Goal: Information Seeking & Learning: Understand process/instructions

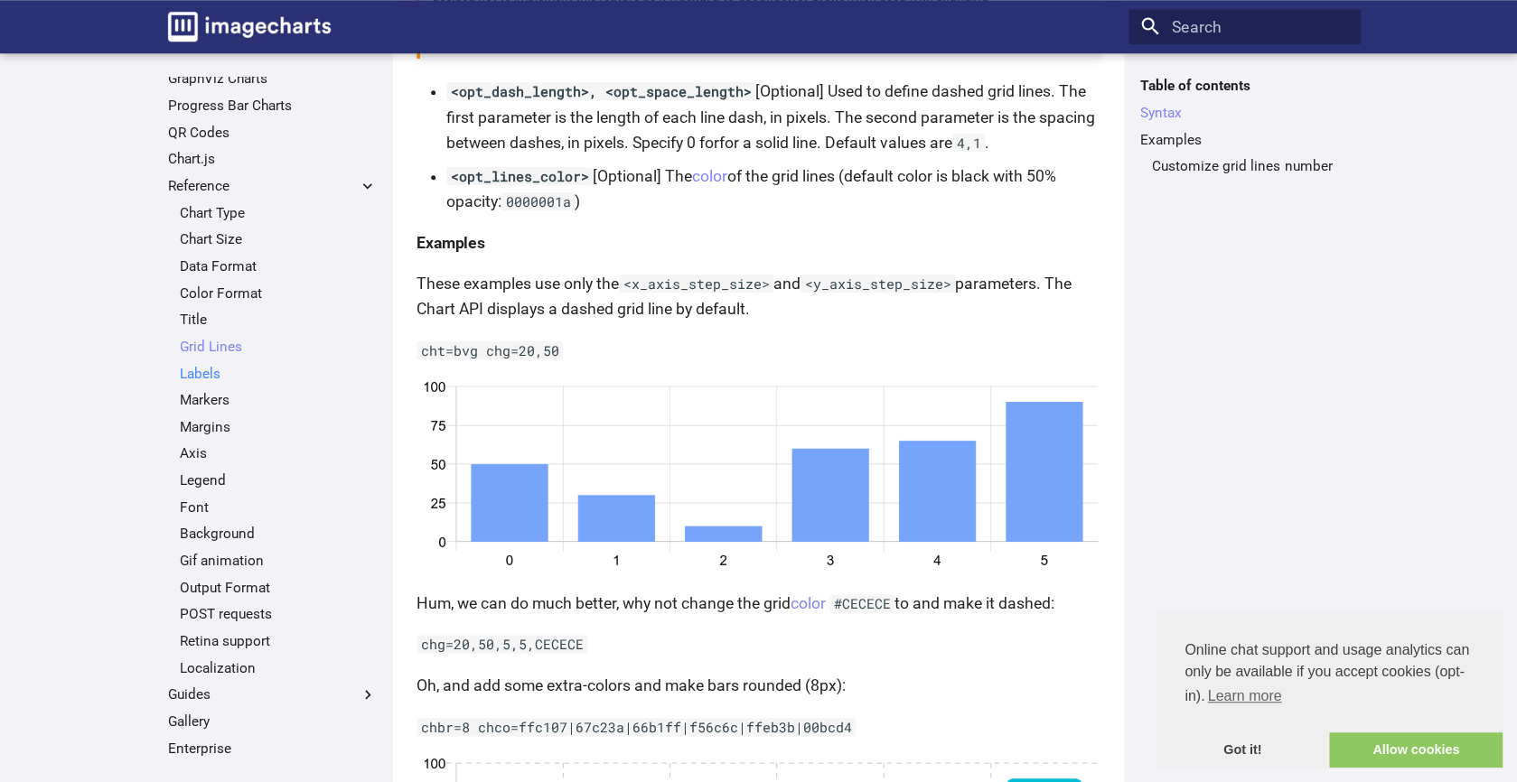
scroll to position [285, 0]
click at [209, 556] on link "Gif animation" at bounding box center [278, 559] width 197 height 18
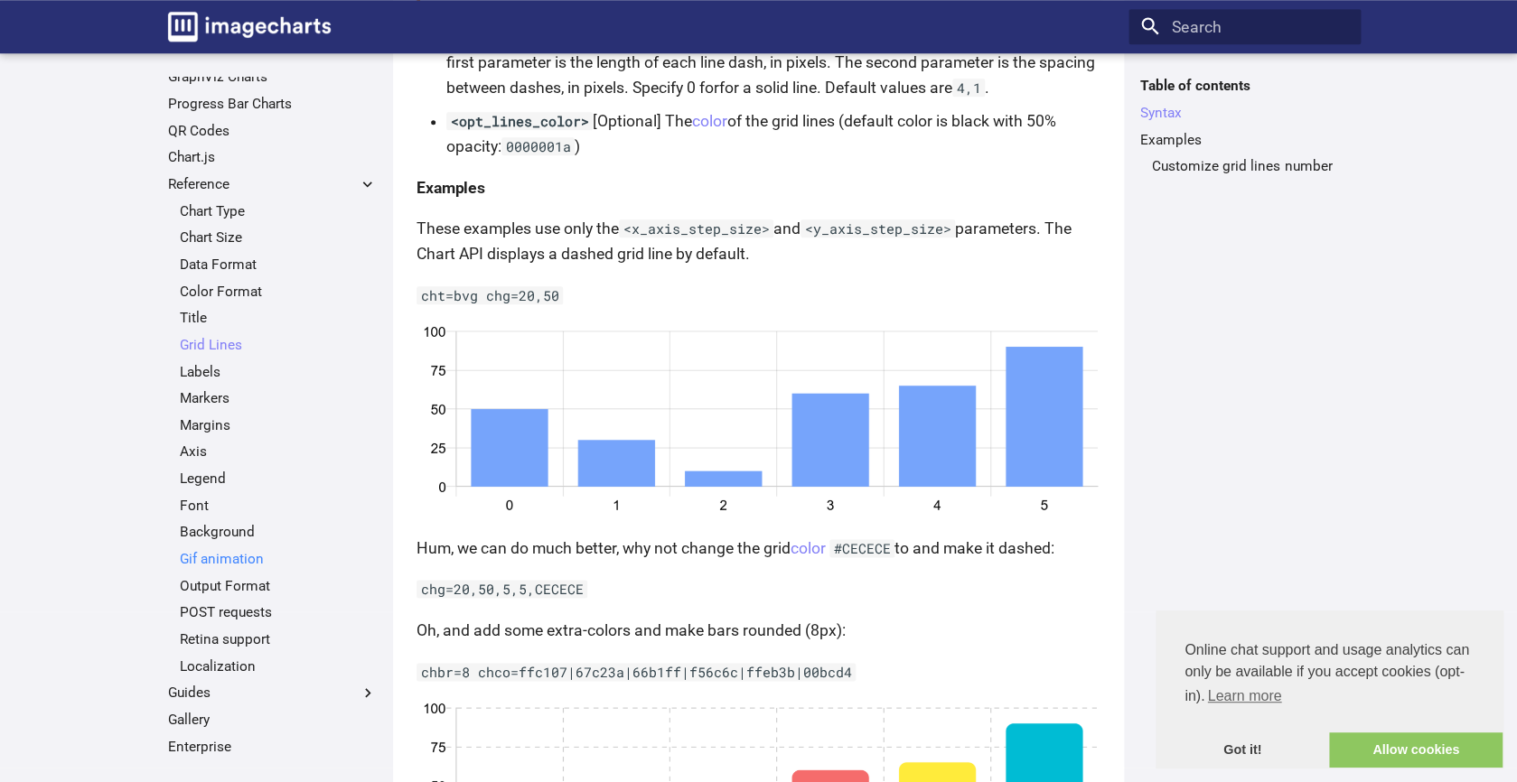
scroll to position [686, 0]
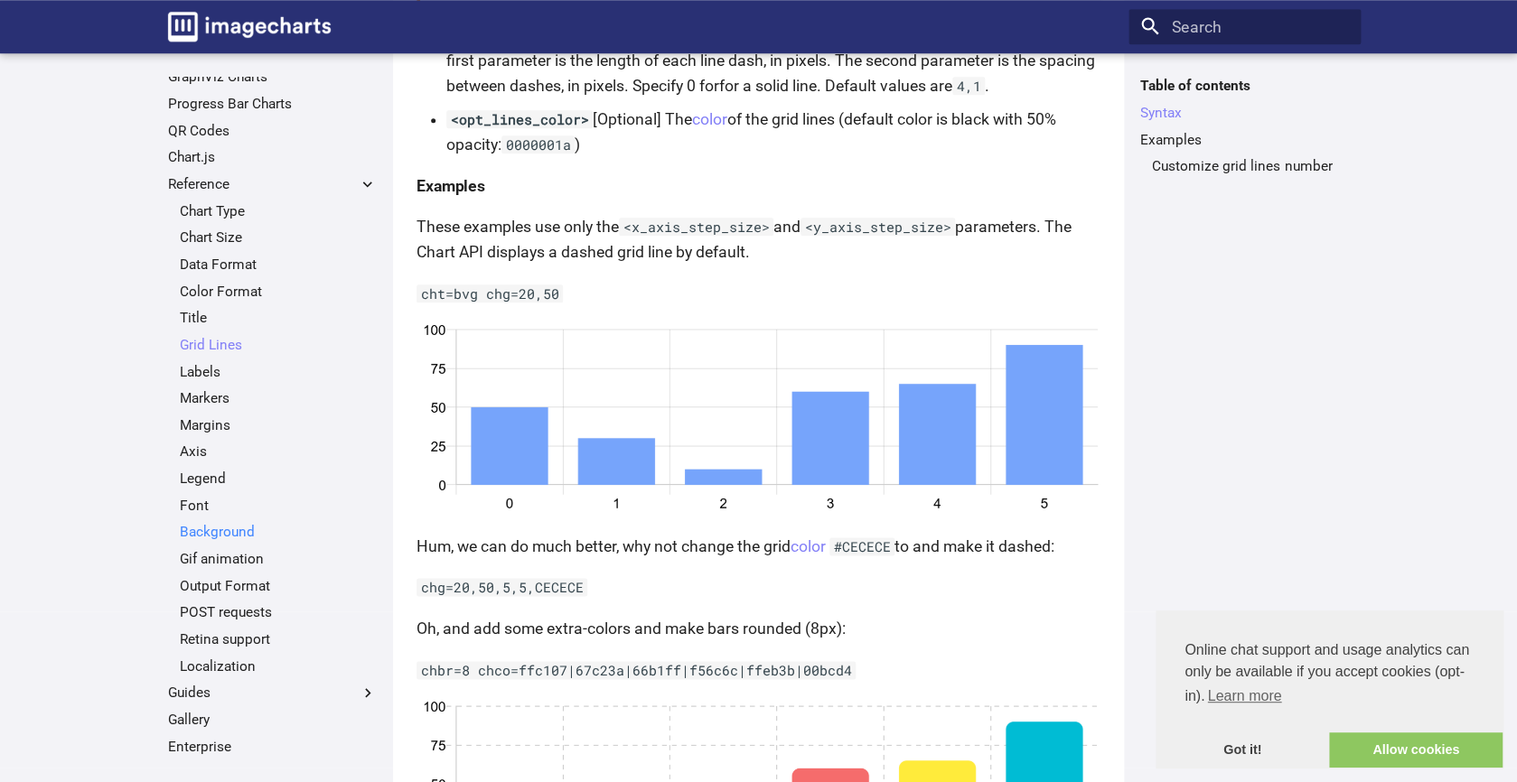
click at [208, 530] on link "Background" at bounding box center [278, 532] width 197 height 18
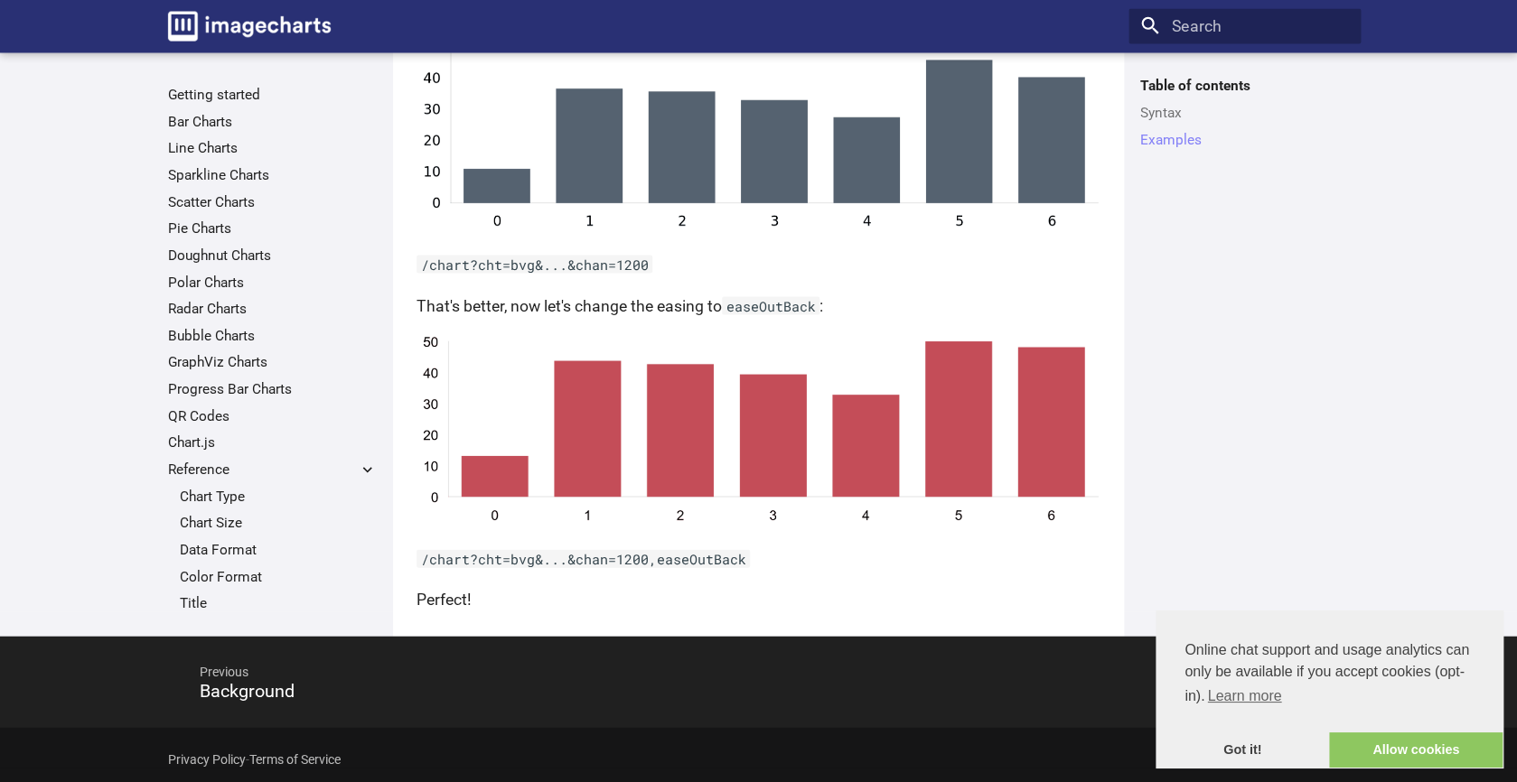
scroll to position [1469, 0]
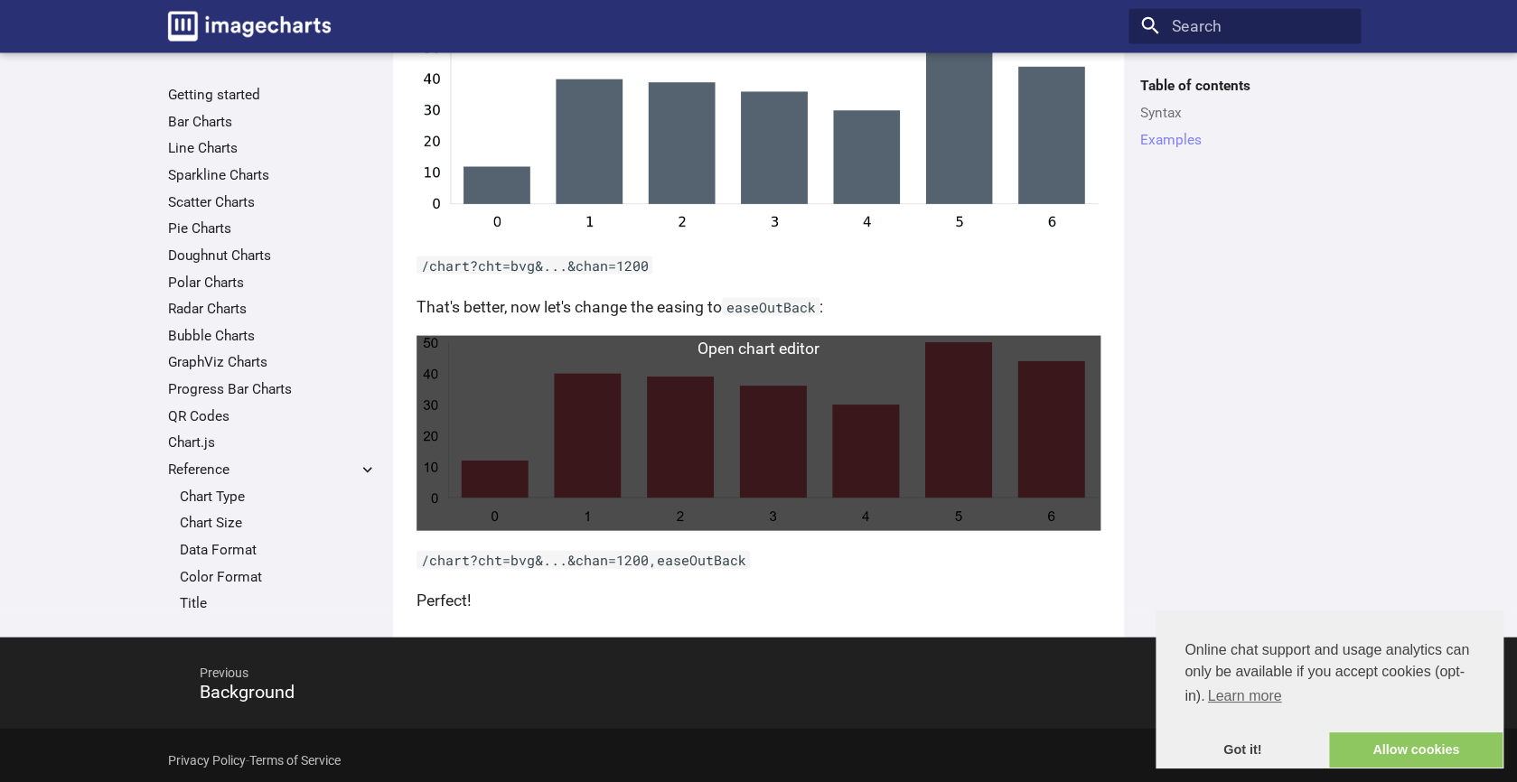
click at [878, 462] on link at bounding box center [758, 433] width 684 height 195
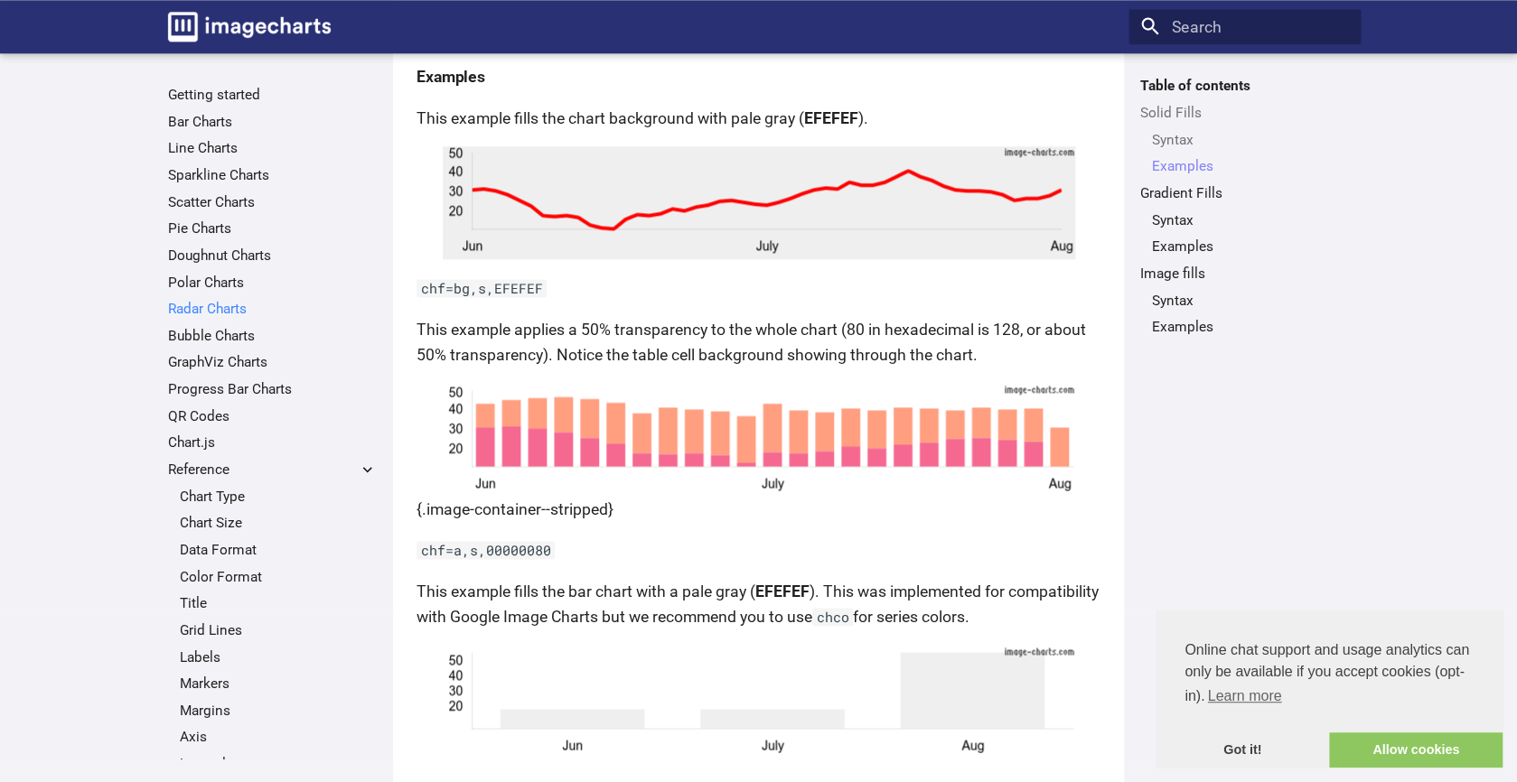
scroll to position [867, 0]
click at [187, 150] on link "Line Charts" at bounding box center [272, 148] width 209 height 18
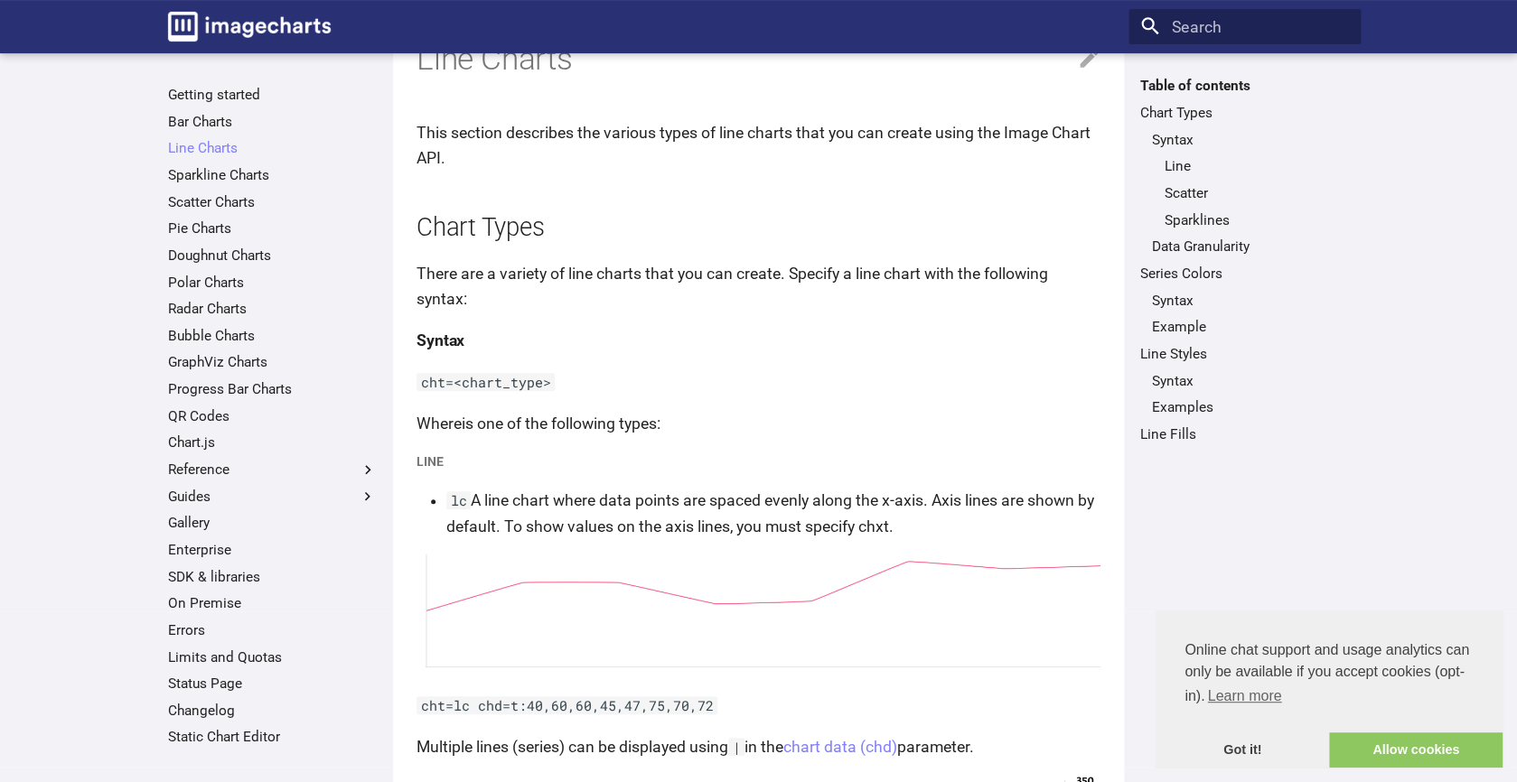
scroll to position [66, 0]
click at [1173, 164] on link "Line" at bounding box center [1256, 166] width 185 height 18
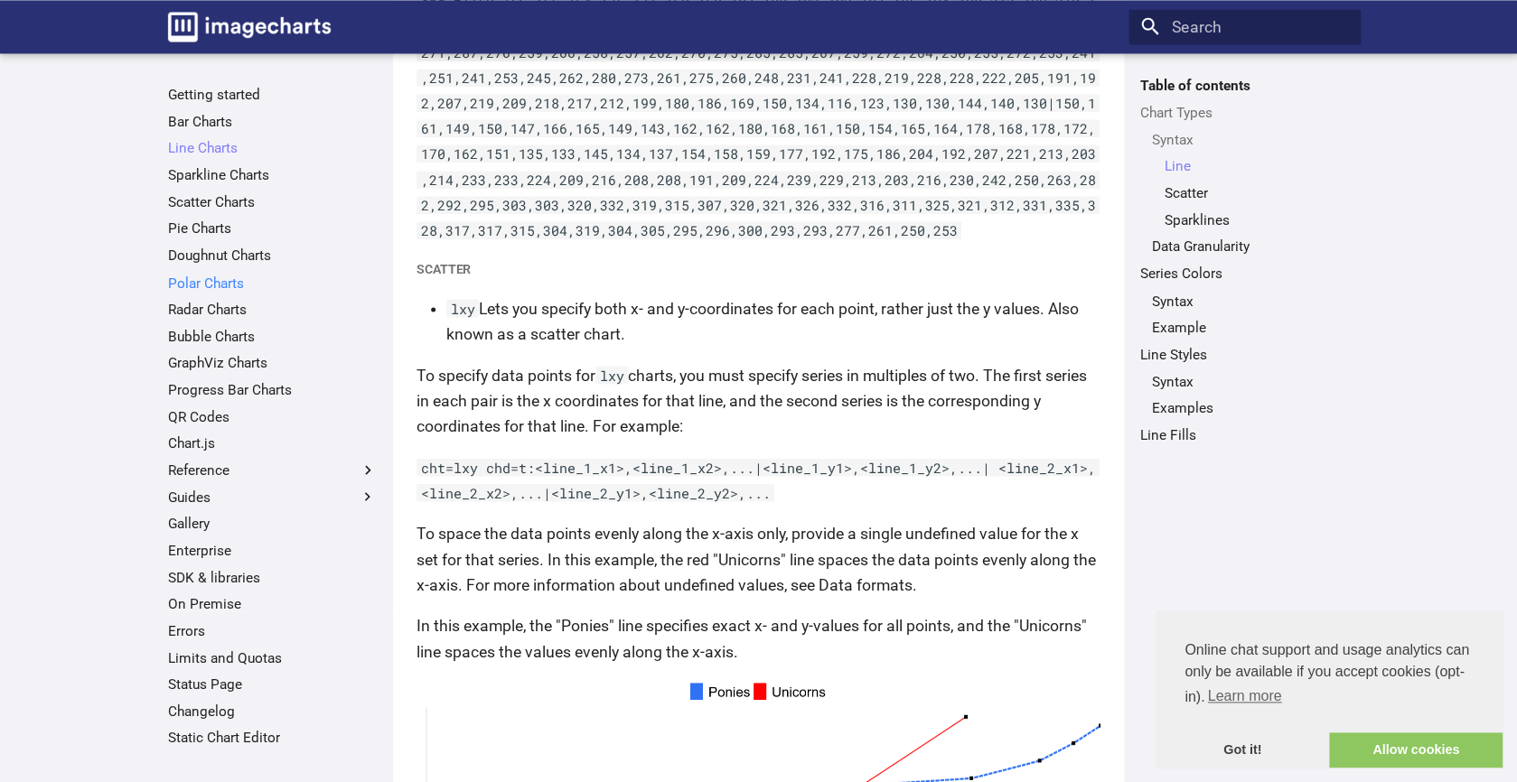
scroll to position [1239, 0]
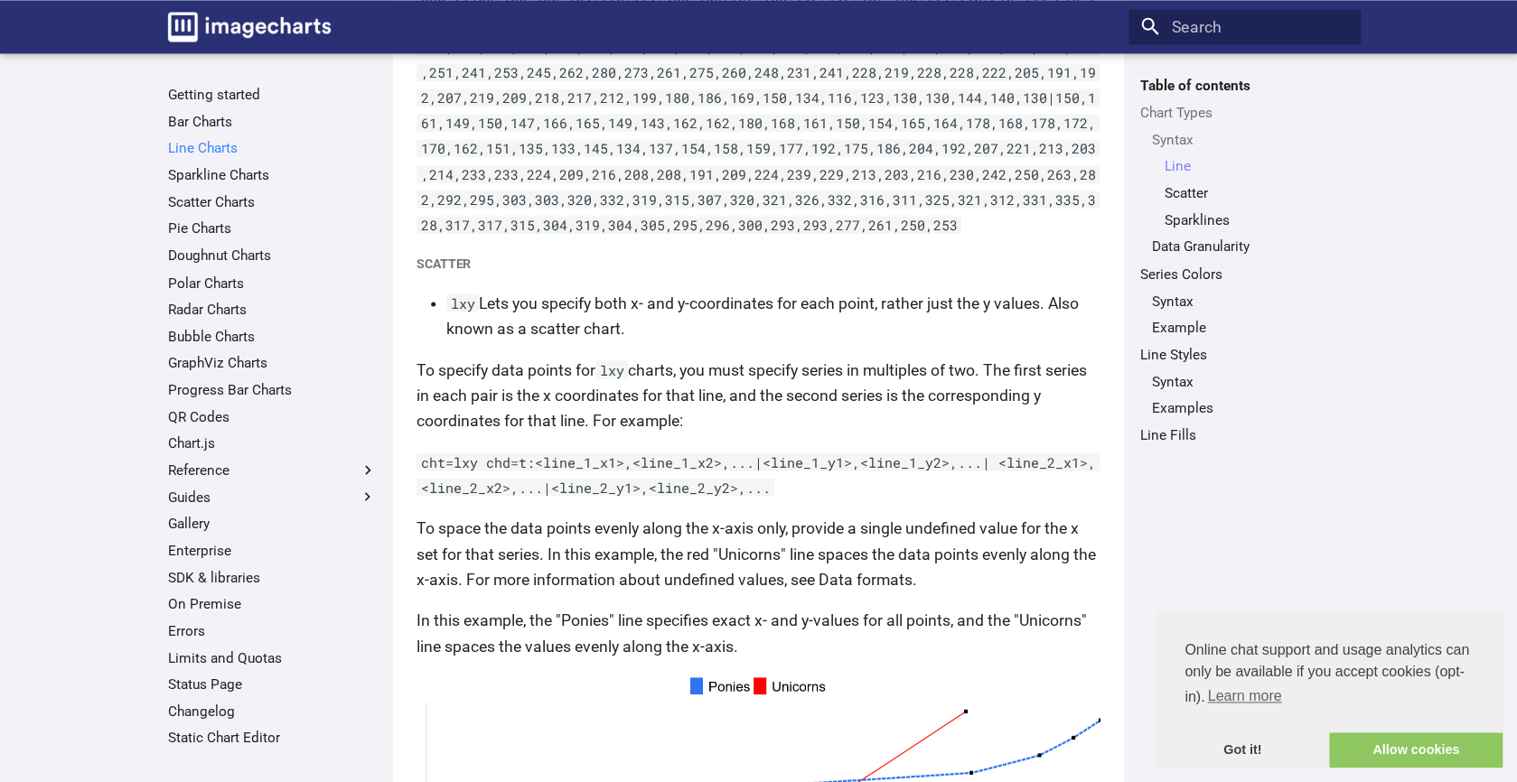
click at [202, 146] on link "Line Charts" at bounding box center [272, 148] width 209 height 18
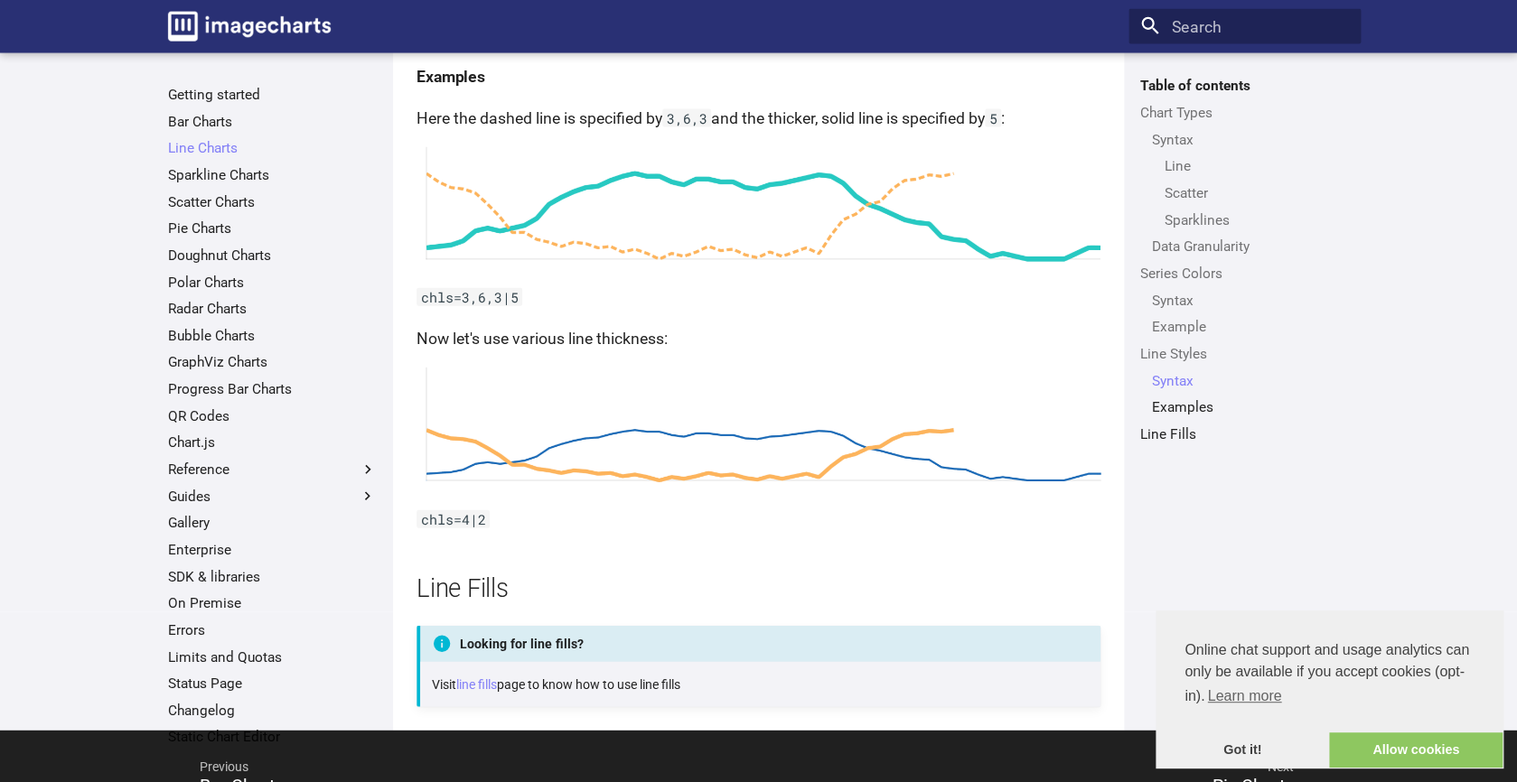
scroll to position [4814, 0]
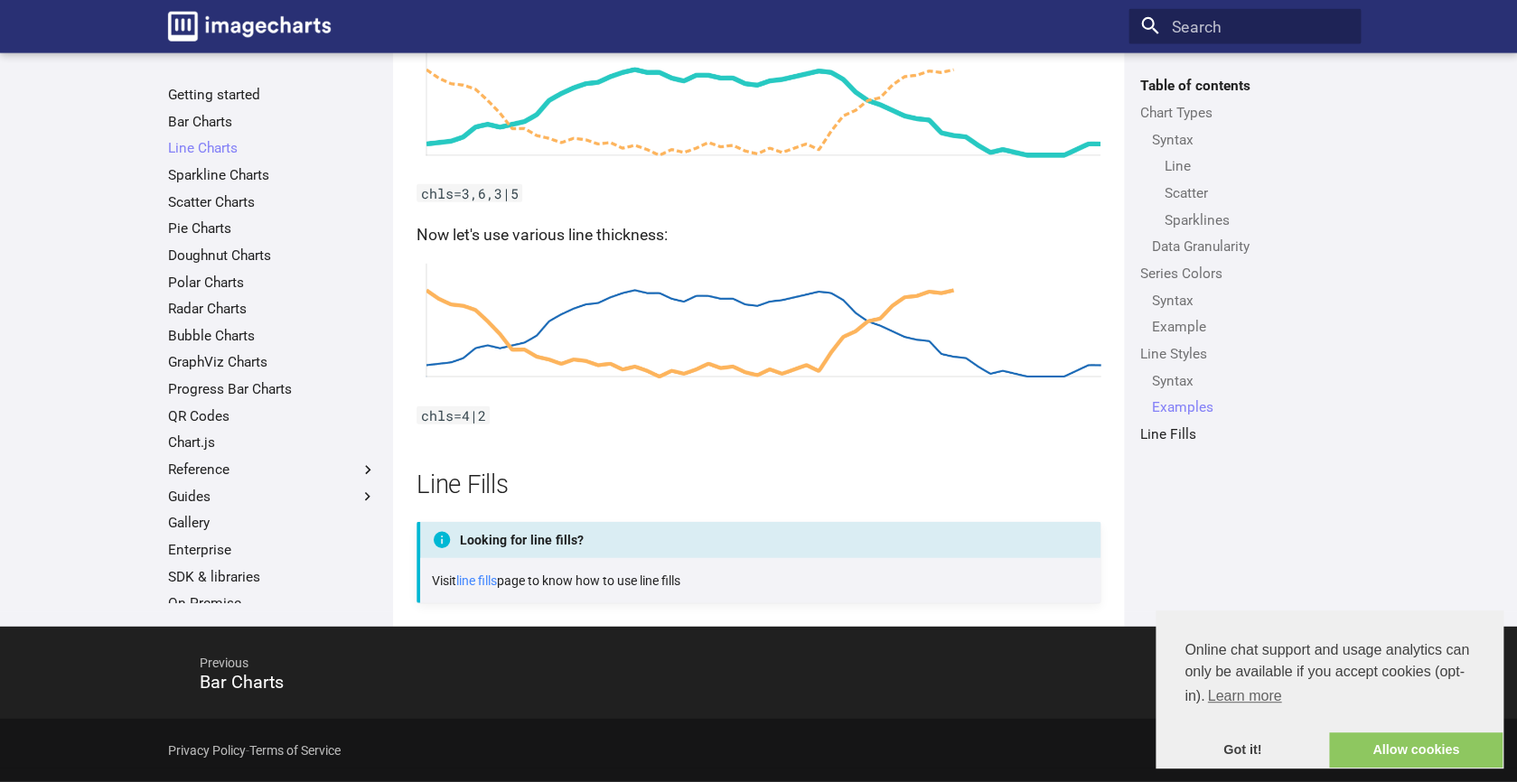
click at [489, 579] on link "line fills" at bounding box center [476, 581] width 41 height 14
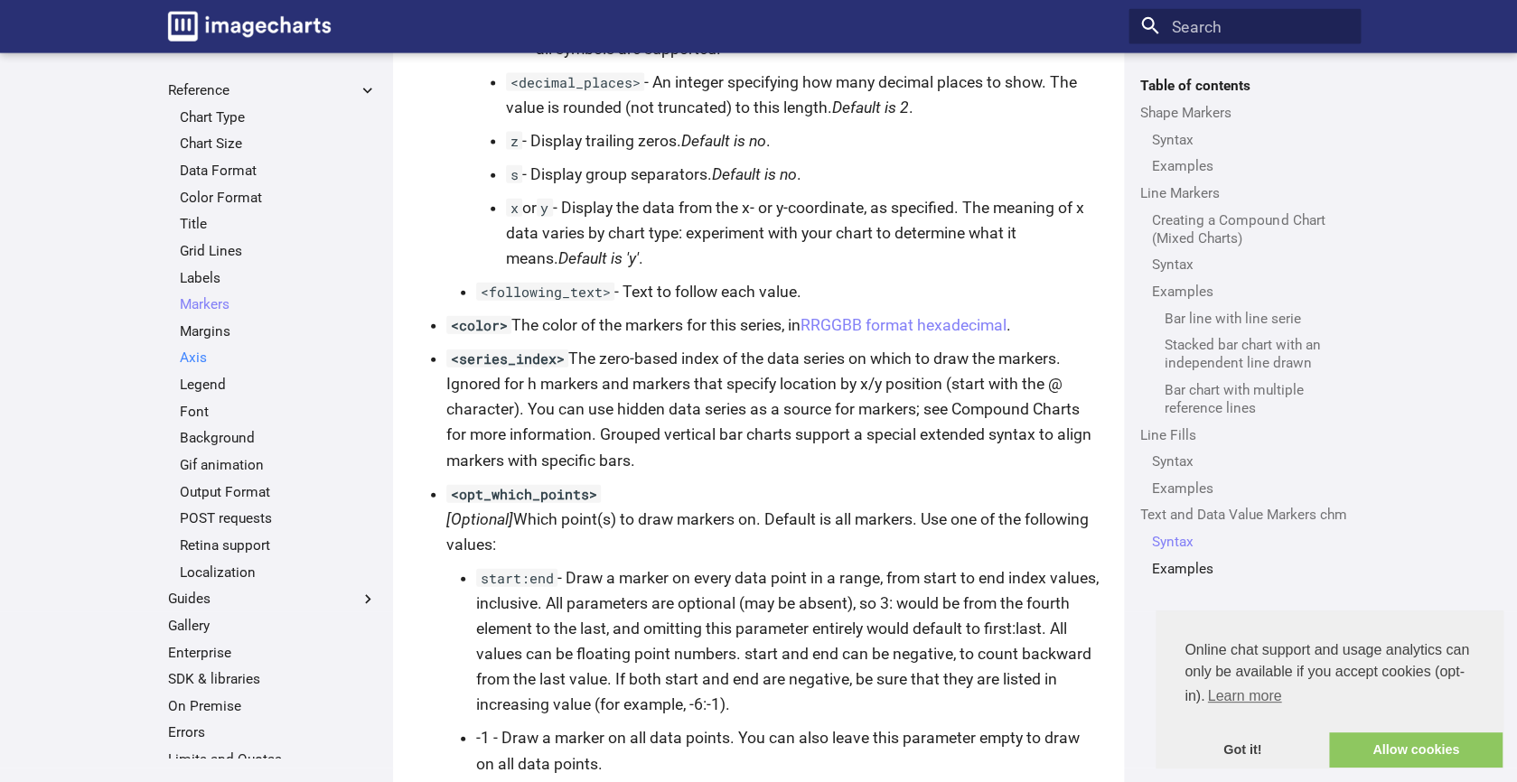
scroll to position [374, 0]
click at [204, 304] on link "Markers" at bounding box center [278, 310] width 197 height 18
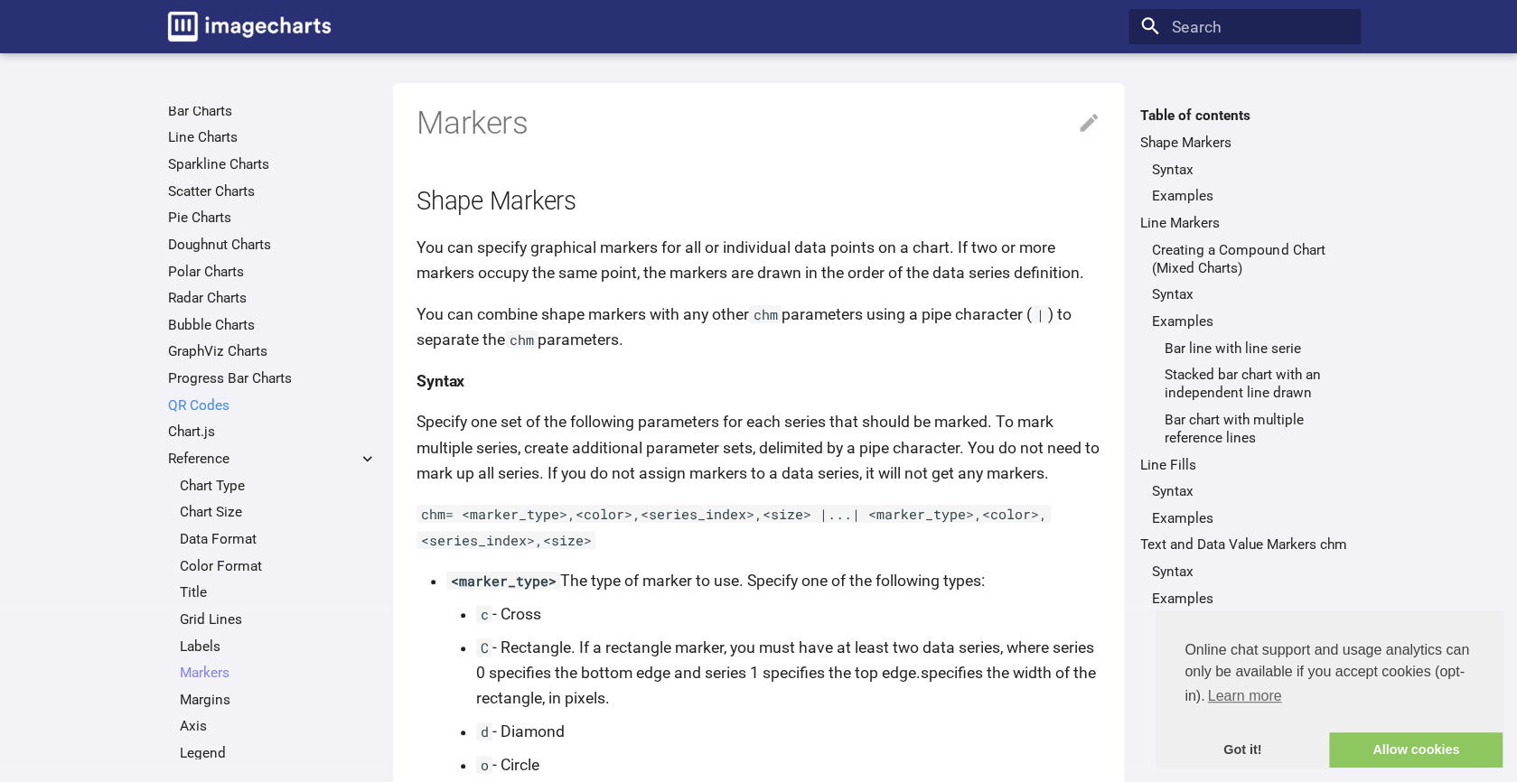
scroll to position [52, 0]
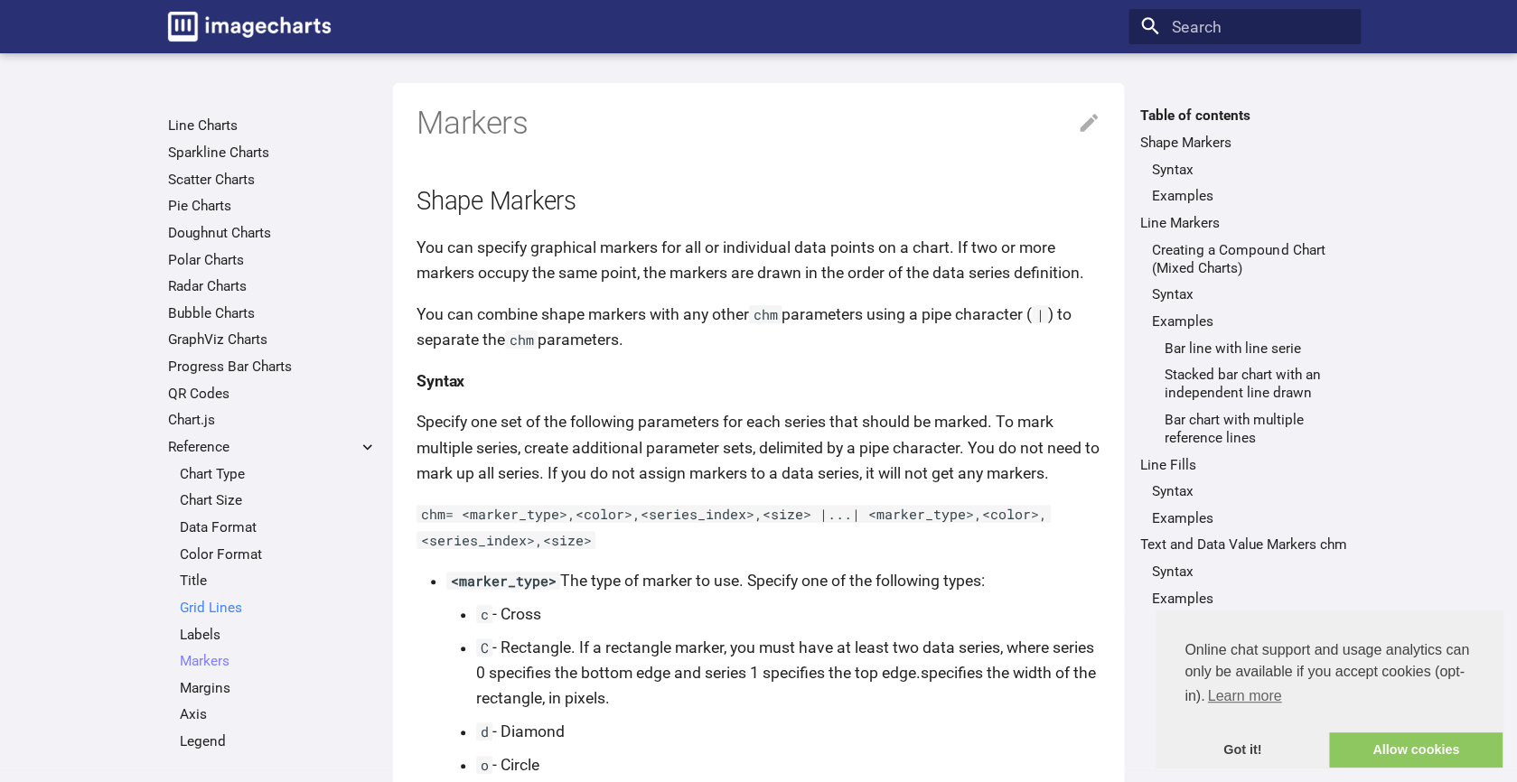
click at [206, 609] on link "Grid Lines" at bounding box center [278, 608] width 197 height 18
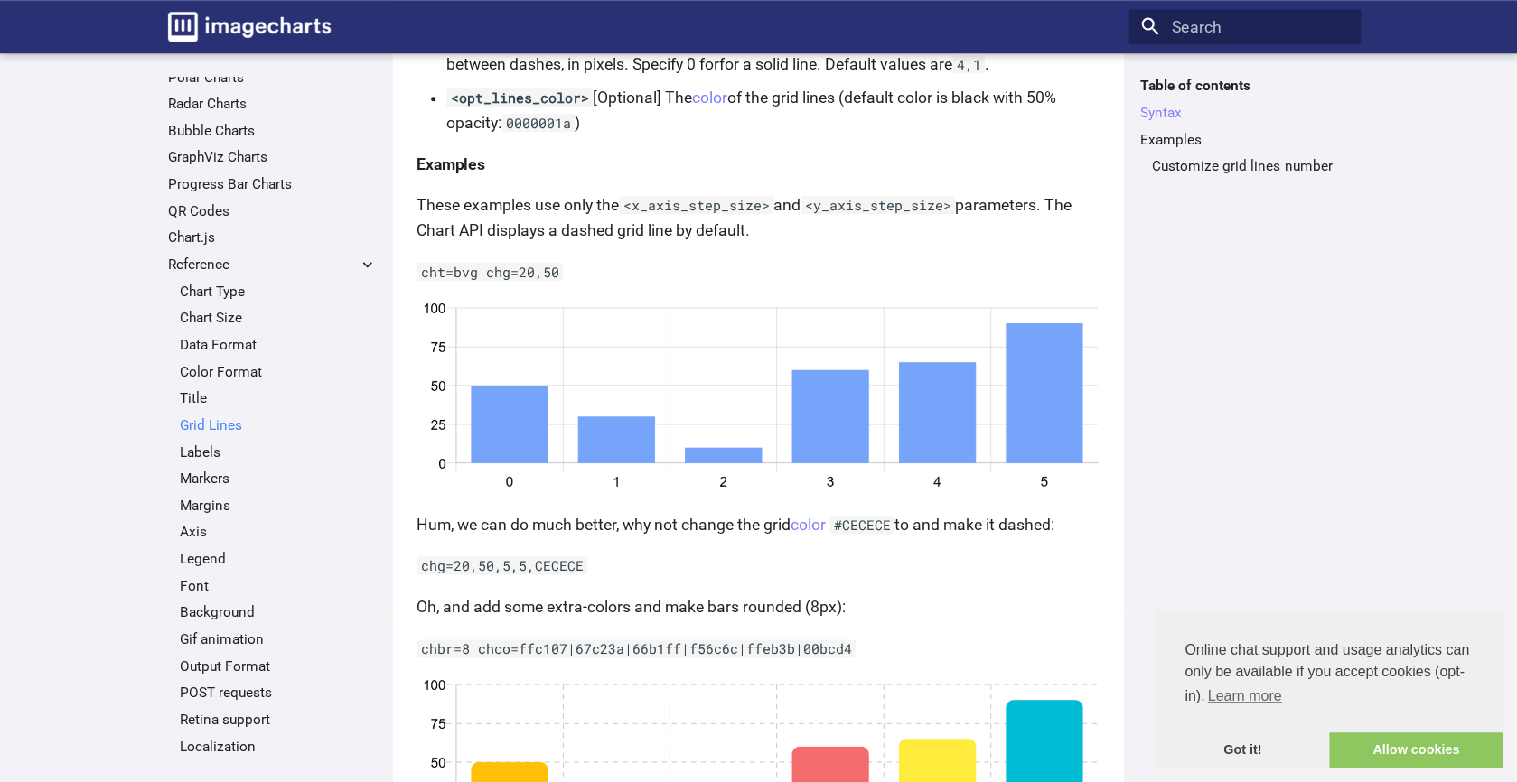
scroll to position [256, 0]
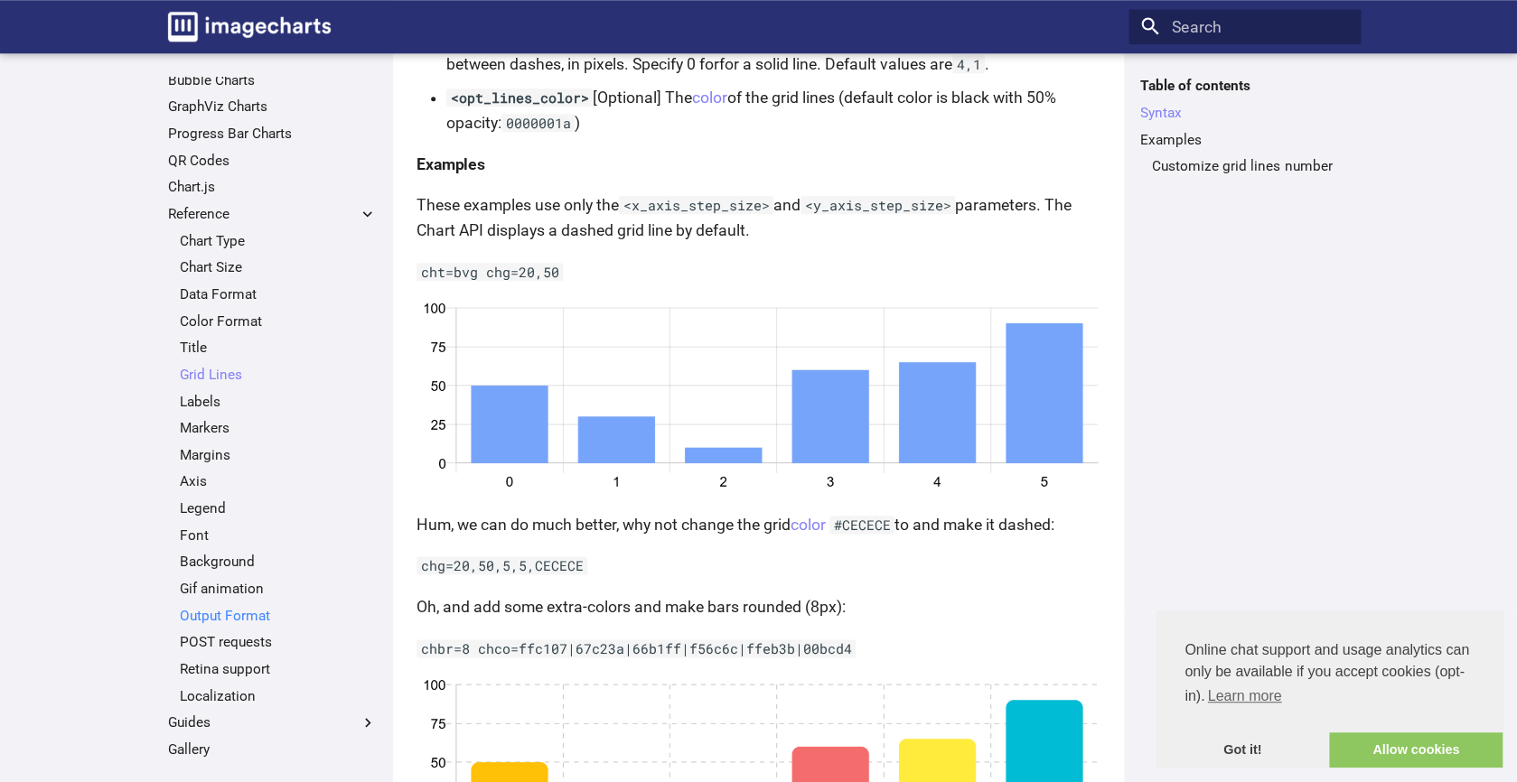
click at [258, 621] on link "Output Format" at bounding box center [278, 616] width 197 height 18
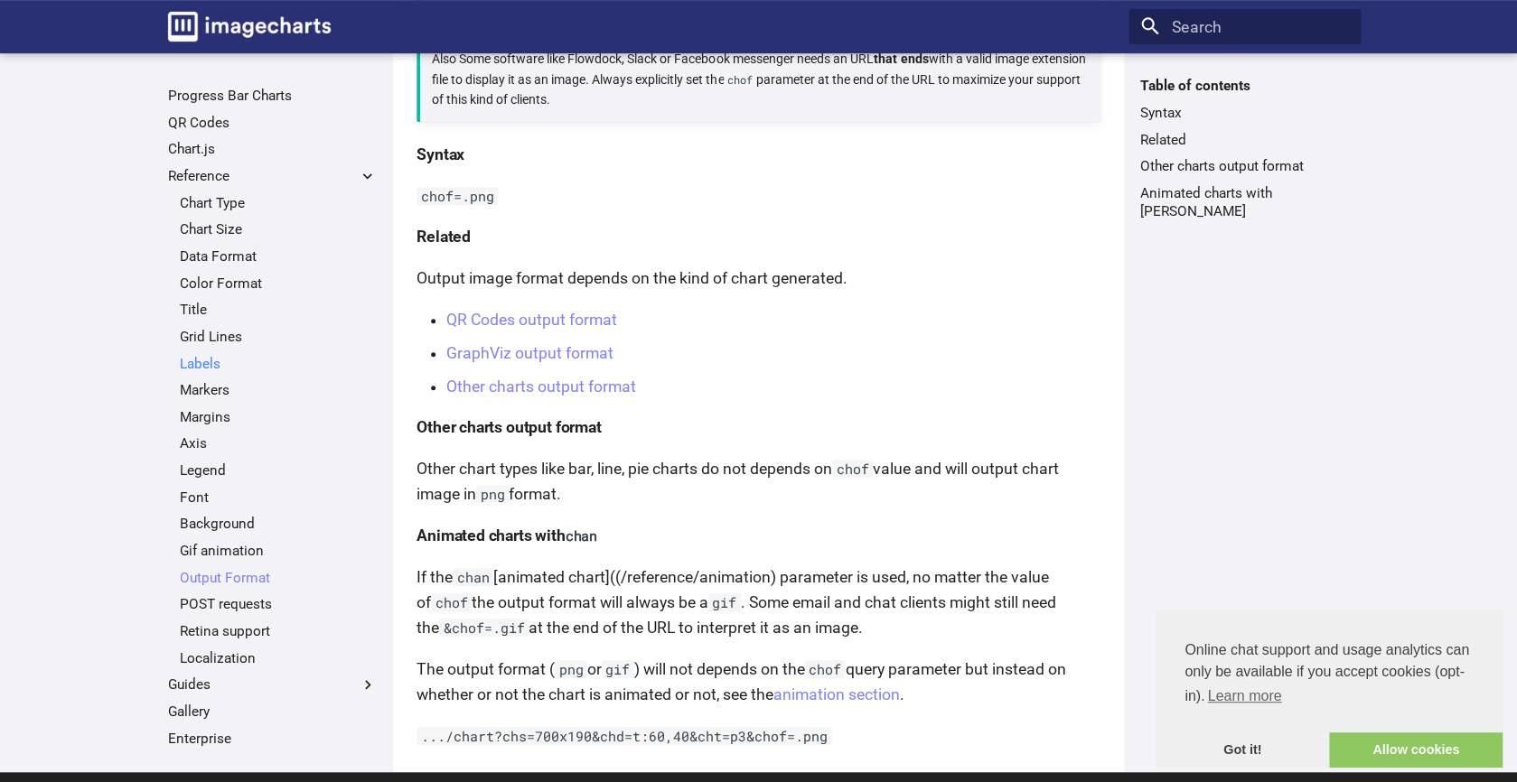
scroll to position [296, 0]
click at [247, 631] on link "Retina support" at bounding box center [278, 629] width 197 height 18
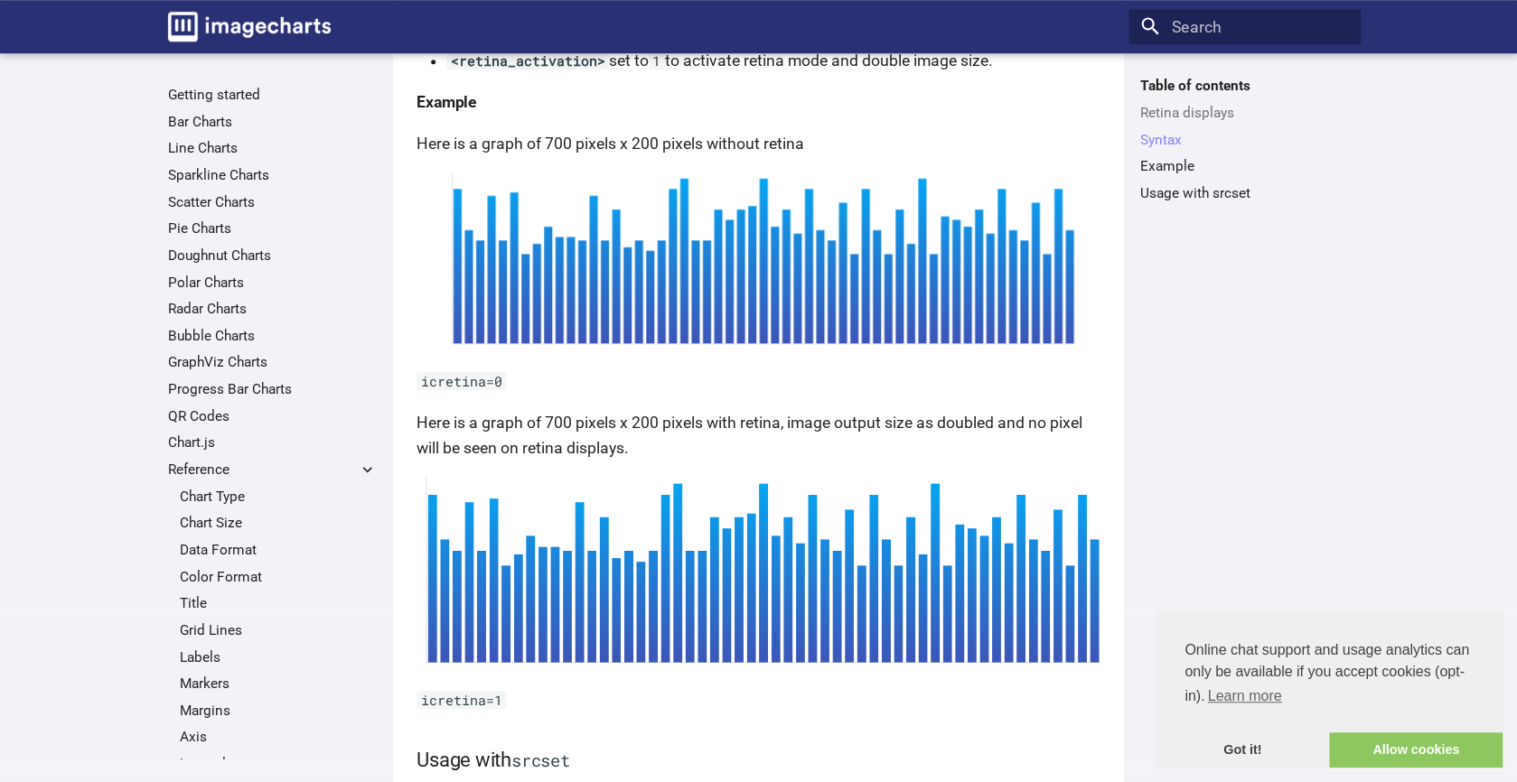
scroll to position [607, 0]
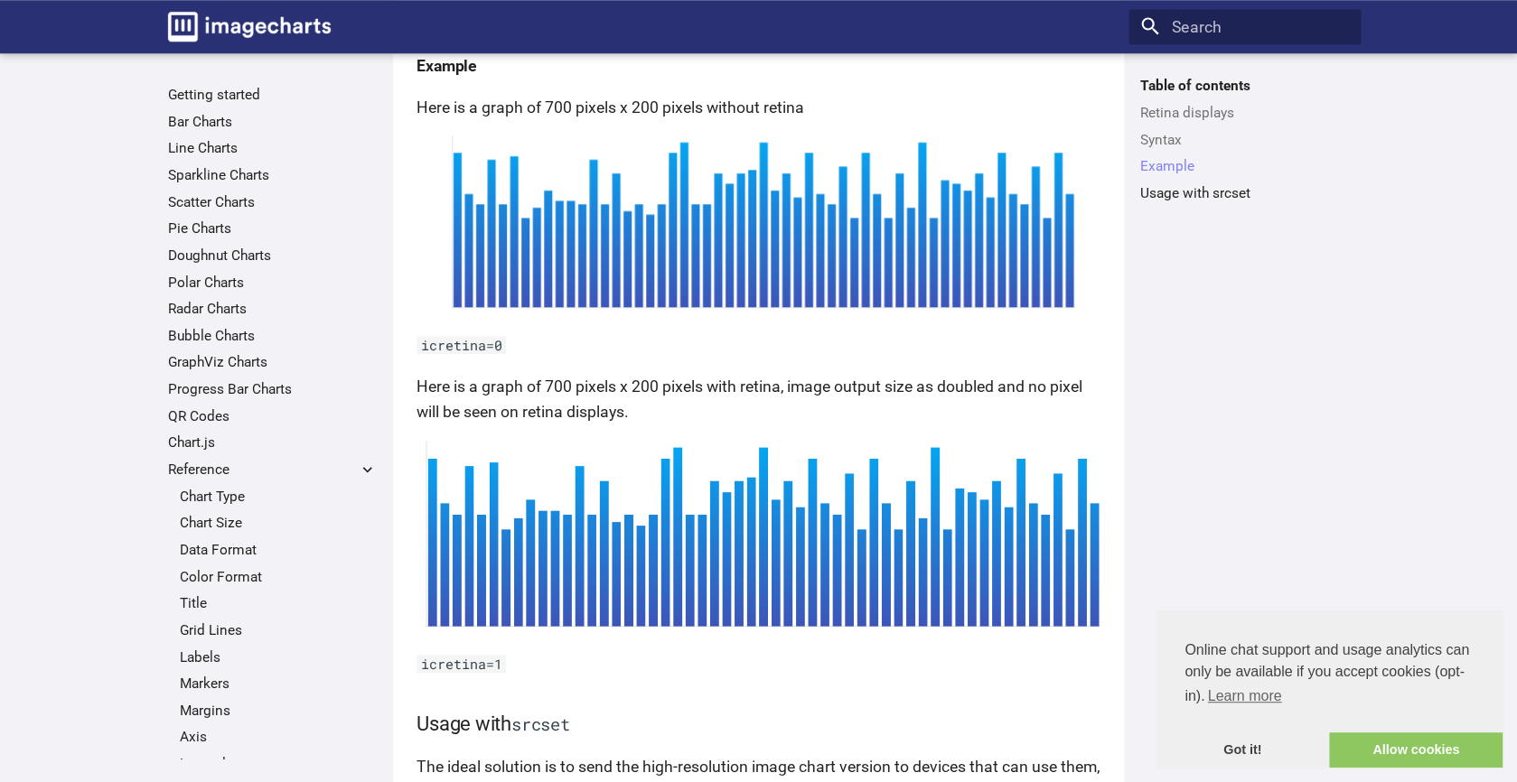
click at [463, 659] on code "icretina=1" at bounding box center [460, 664] width 89 height 18
copy code "icretina=1"
